Goal: Ask a question

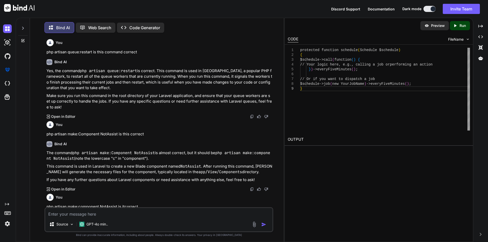
scroll to position [2044, 0]
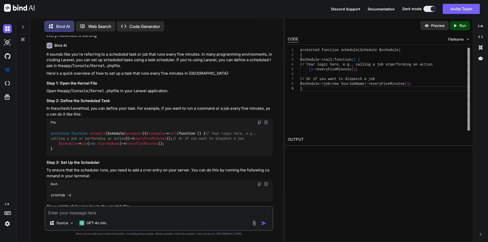
click at [67, 210] on textarea at bounding box center [158, 211] width 227 height 9
paste textarea "Failed to import records. {"error":"Could not find zip member zip:///var/www/ht…"
type textarea "Failed to import records. {"error":"Could not find zip member zip:///var/www/ht…"
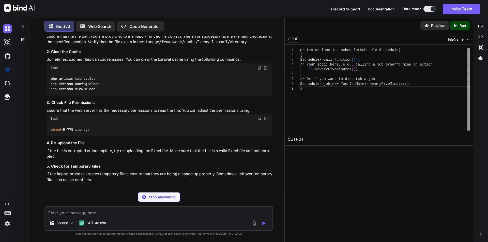
scroll to position [2409, 0]
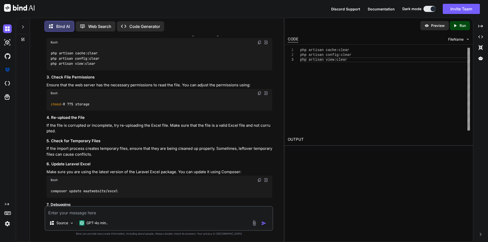
click at [91, 209] on textarea at bounding box center [158, 211] width 227 height 9
paste textarea "{"pt_not_accessible":true,"pt_refused":false,"pt_schedule_for_future": false,"o…"
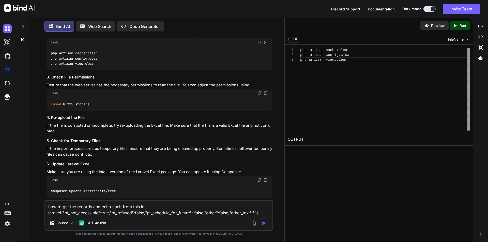
type textarea "how to get the records and echo each from this in laravel {"pt_not_accessible":…"
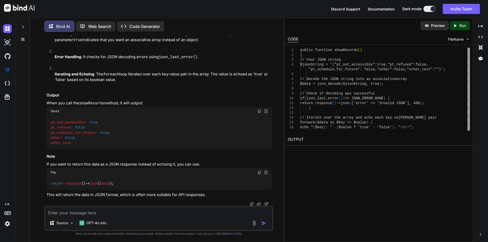
scroll to position [2962, 0]
drag, startPoint x: 59, startPoint y: 112, endPoint x: 64, endPoint y: 123, distance: 12.1
copy code "foreach ( $data as $key => $value ) { echo " {$key} : " . ( $value ? 'true' : '…"
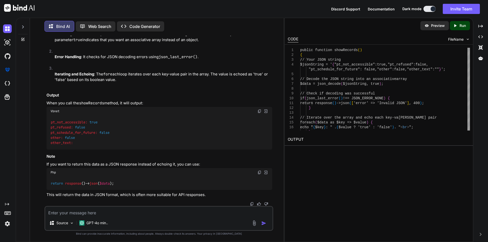
drag, startPoint x: 67, startPoint y: 117, endPoint x: 183, endPoint y: 116, distance: 115.7
copy code "echo " {$key} : " . ( $value ? 'true' : 'false' ) . "<br>" ;"
drag, startPoint x: 91, startPoint y: 112, endPoint x: 125, endPoint y: 111, distance: 34.6
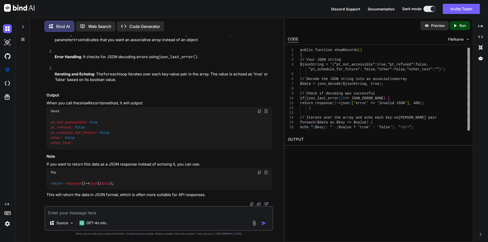
copy code "as $key => $value"
